Goal: Find specific page/section: Find specific page/section

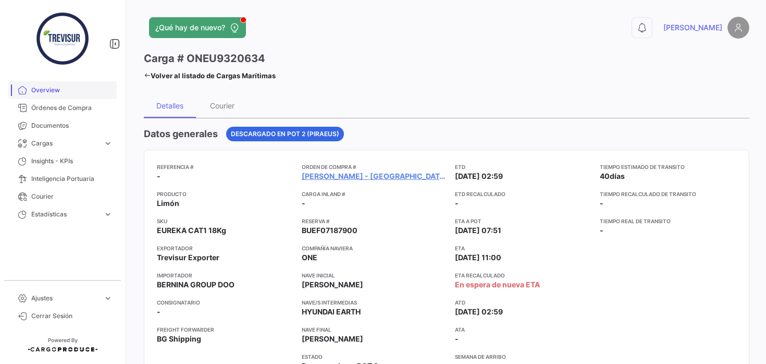
click at [59, 92] on span "Overview" at bounding box center [71, 89] width 81 height 9
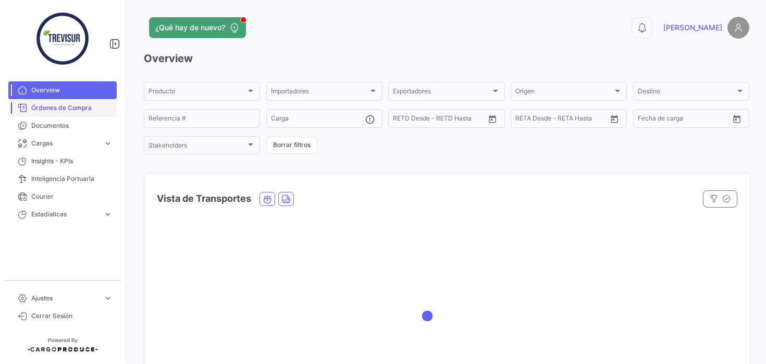
click at [78, 113] on link "Órdenes de Compra" at bounding box center [62, 108] width 108 height 18
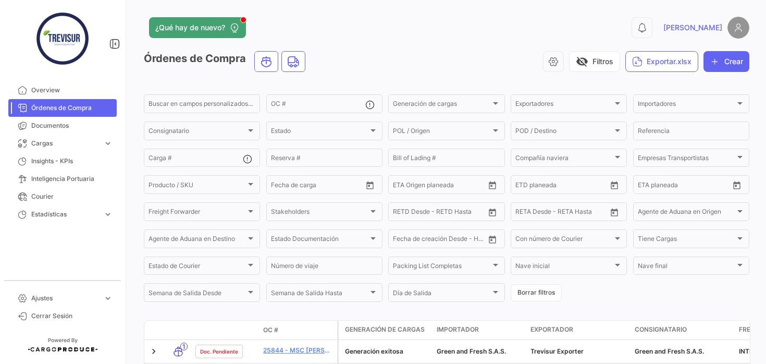
click at [631, 105] on form "Buscar en [PERSON_NAME] personalizados... OC # Generación [PERSON_NAME] Generac…" at bounding box center [447, 198] width 606 height 211
click at [644, 103] on span "Importadores" at bounding box center [686, 105] width 97 height 7
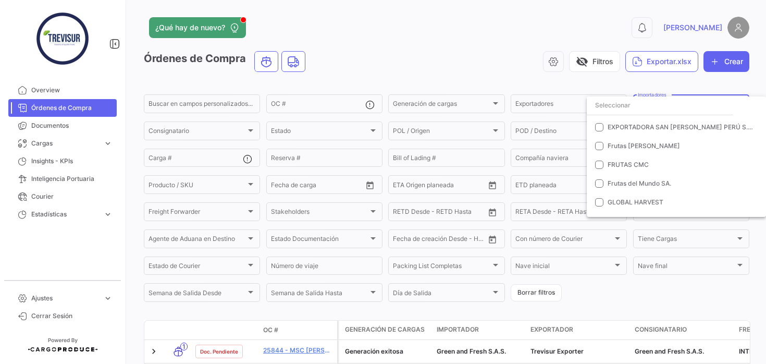
scroll to position [116, 0]
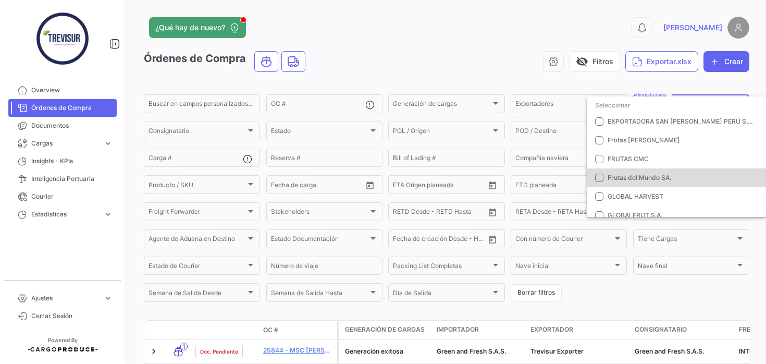
click at [613, 181] on span "Frutas del Mundo SA." at bounding box center [640, 178] width 64 height 8
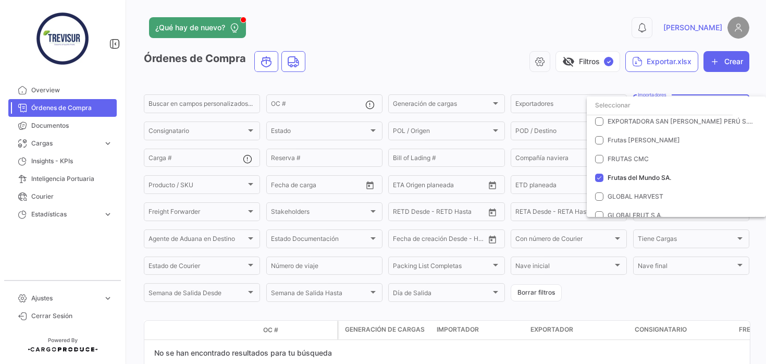
click at [441, 73] on div at bounding box center [383, 182] width 766 height 364
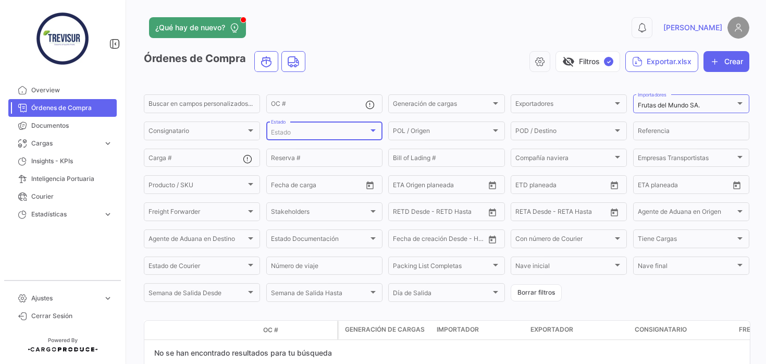
click at [343, 136] on div "Estado" at bounding box center [319, 132] width 97 height 7
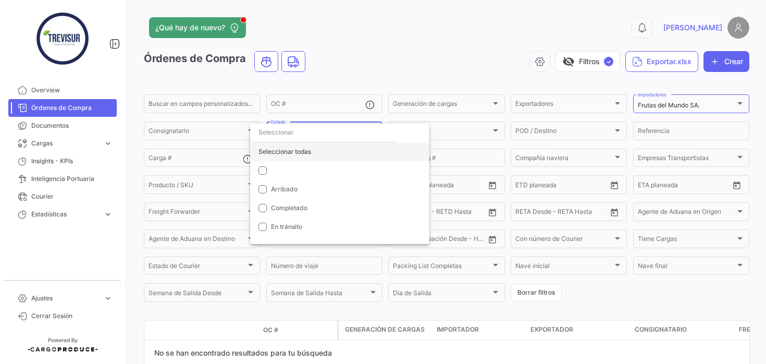
click at [290, 144] on div "Seleccionar todas" at bounding box center [339, 151] width 179 height 19
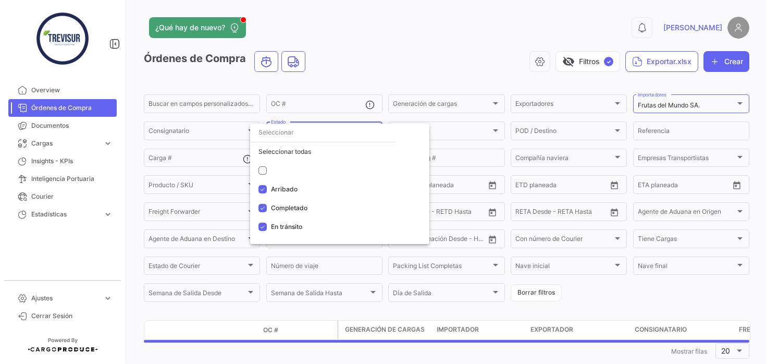
click at [127, 205] on div at bounding box center [383, 182] width 766 height 364
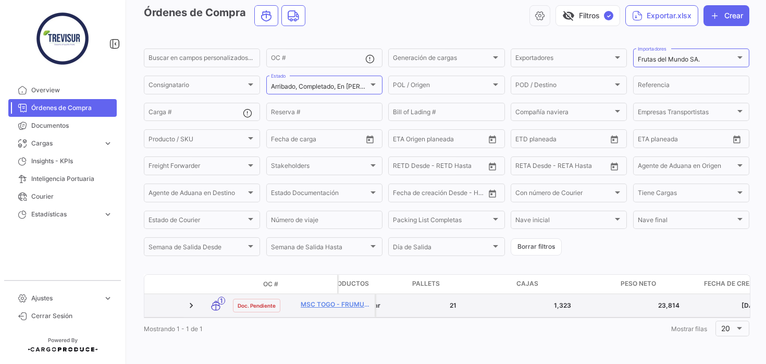
scroll to position [0, 2169]
